Goal: Transaction & Acquisition: Download file/media

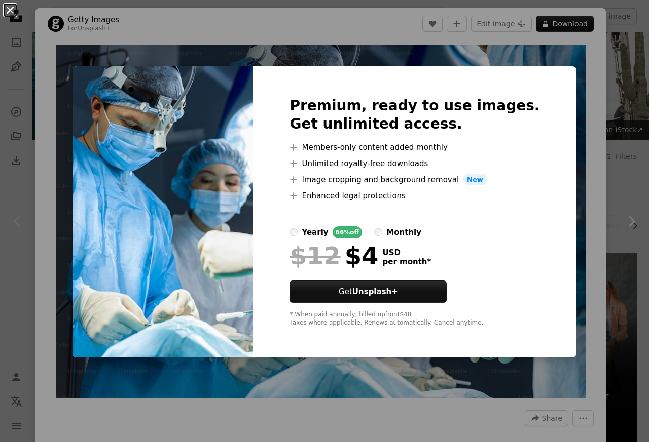
click at [15, 12] on button "An X shape" at bounding box center [10, 10] width 12 height 12
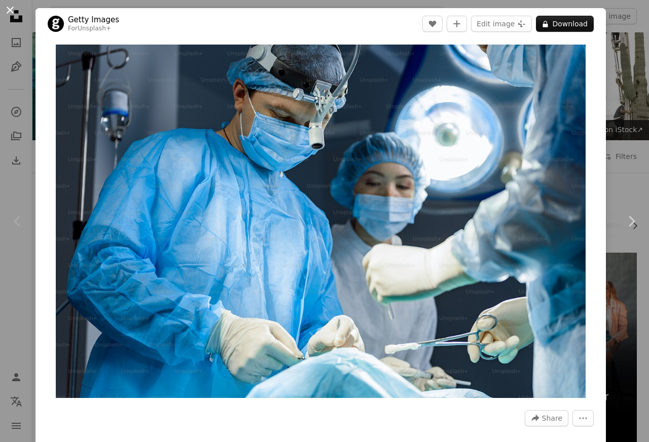
click at [13, 8] on button "An X shape" at bounding box center [10, 10] width 12 height 12
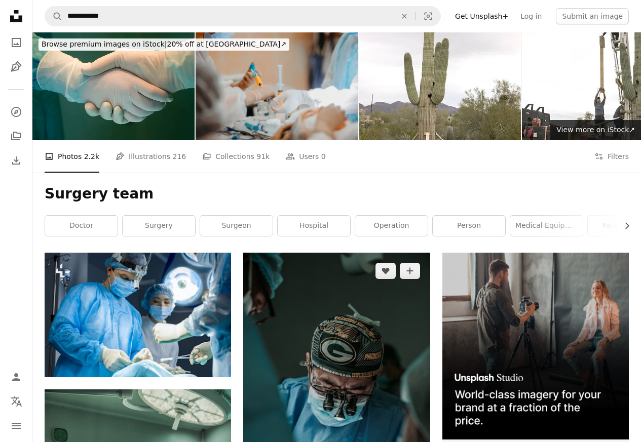
click at [312, 322] on img at bounding box center [336, 393] width 186 height 280
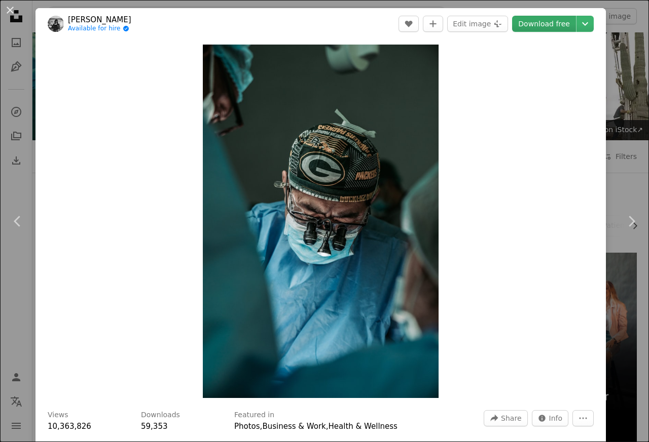
click at [529, 25] on link "Download free" at bounding box center [544, 24] width 64 height 16
